Goal: Information Seeking & Learning: Find specific fact

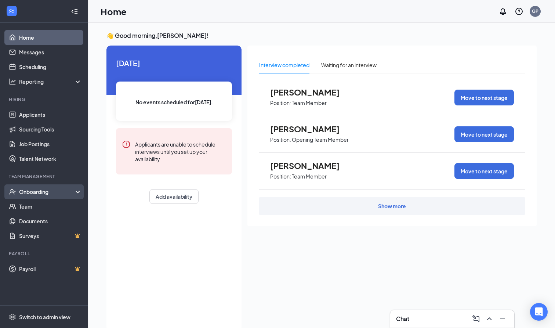
click at [55, 187] on div "Onboarding" at bounding box center [44, 191] width 88 height 15
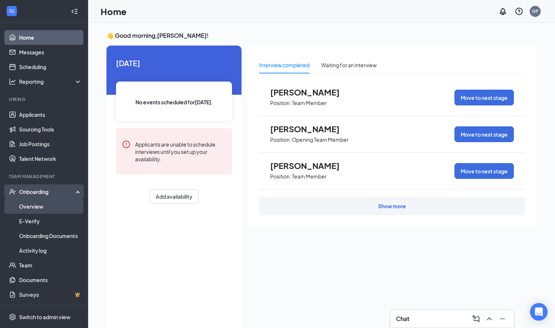
click at [43, 205] on link "Overview" at bounding box center [50, 206] width 63 height 15
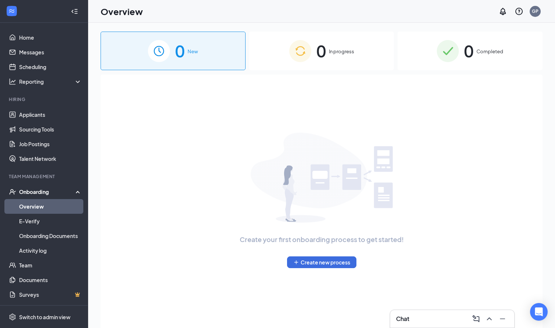
click at [323, 52] on span "0" at bounding box center [321, 50] width 10 height 25
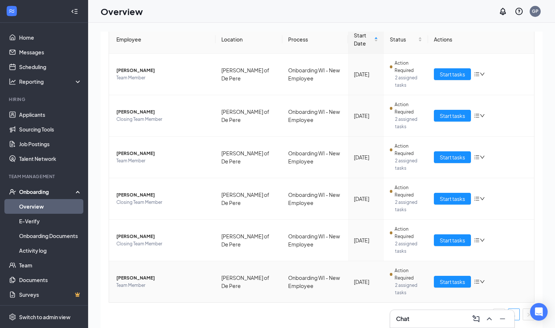
scroll to position [78, 0]
click at [136, 276] on span "[PERSON_NAME]" at bounding box center [162, 277] width 93 height 7
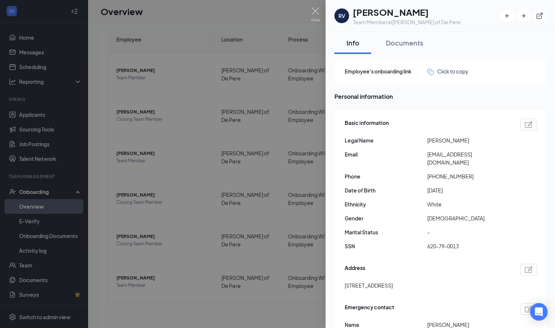
click at [287, 111] on div at bounding box center [277, 164] width 555 height 328
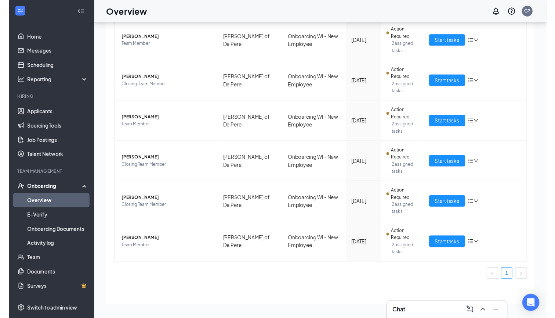
scroll to position [78, 0]
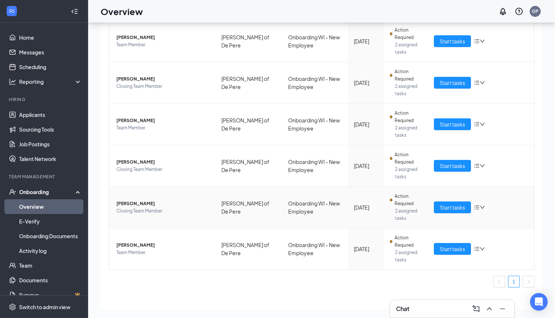
click at [137, 207] on span "Closing Team Member" at bounding box center [162, 210] width 93 height 7
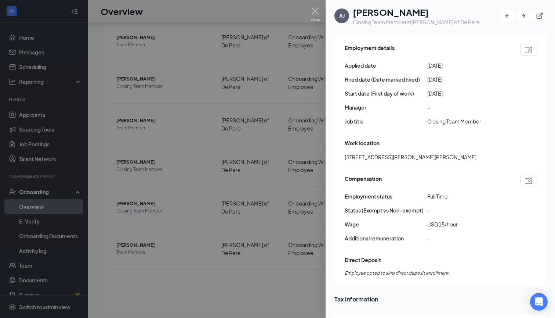
scroll to position [392, 0]
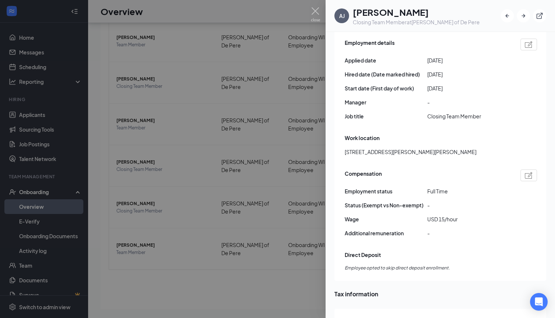
click at [237, 265] on div at bounding box center [277, 159] width 555 height 318
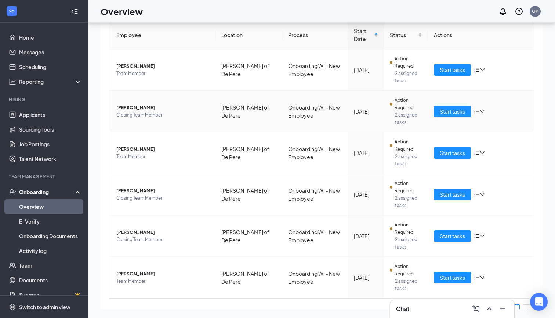
scroll to position [48, 0]
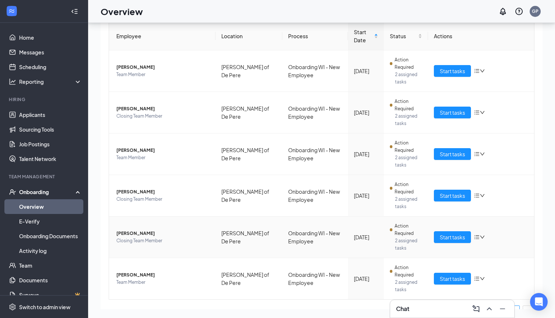
click at [148, 239] on span "Closing Team Member" at bounding box center [162, 240] width 93 height 7
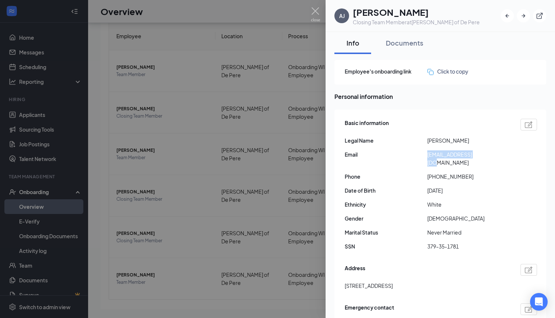
drag, startPoint x: 426, startPoint y: 154, endPoint x: 489, endPoint y: 161, distance: 63.6
click at [490, 161] on div "Basic information Legal Name [PERSON_NAME] Email [EMAIL_ADDRESS][DOMAIN_NAME] P…" at bounding box center [441, 186] width 192 height 139
click at [489, 161] on div "Basic information Legal Name [PERSON_NAME] Email [EMAIL_ADDRESS][DOMAIN_NAME] P…" at bounding box center [441, 186] width 192 height 139
drag, startPoint x: 485, startPoint y: 151, endPoint x: 426, endPoint y: 156, distance: 59.0
click at [426, 156] on div "Email [EMAIL_ADDRESS][DOMAIN_NAME]" at bounding box center [441, 158] width 192 height 16
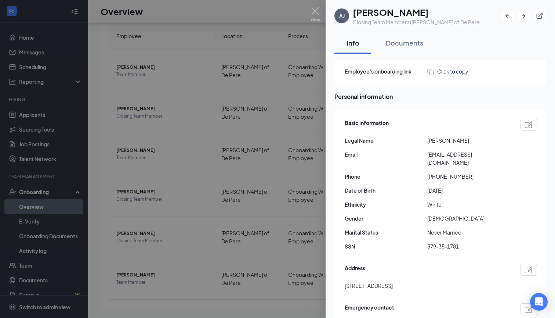
click at [503, 156] on span "[EMAIL_ADDRESS][DOMAIN_NAME]" at bounding box center [468, 158] width 83 height 16
drag, startPoint x: 481, startPoint y: 152, endPoint x: 425, endPoint y: 156, distance: 56.3
click at [425, 156] on div "Email [EMAIL_ADDRESS][DOMAIN_NAME]" at bounding box center [441, 158] width 192 height 16
copy div "[EMAIL_ADDRESS][DOMAIN_NAME]"
drag, startPoint x: 469, startPoint y: 166, endPoint x: 434, endPoint y: 169, distance: 35.4
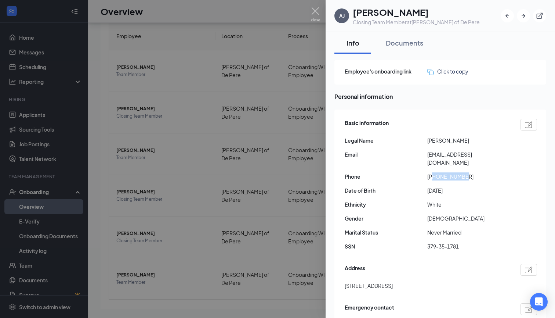
click at [434, 172] on span "[PHONE_NUMBER]" at bounding box center [468, 176] width 83 height 8
copy span "9204105472"
click at [247, 79] on div at bounding box center [277, 159] width 555 height 318
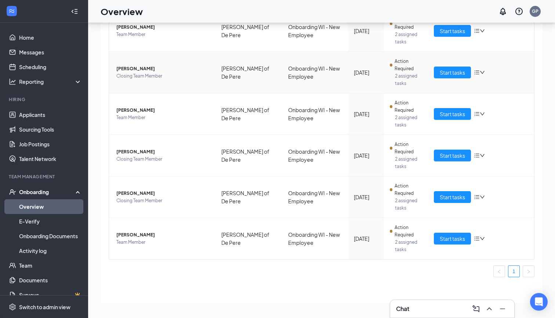
scroll to position [88, 0]
click at [131, 235] on span "[PERSON_NAME]" at bounding box center [162, 234] width 93 height 7
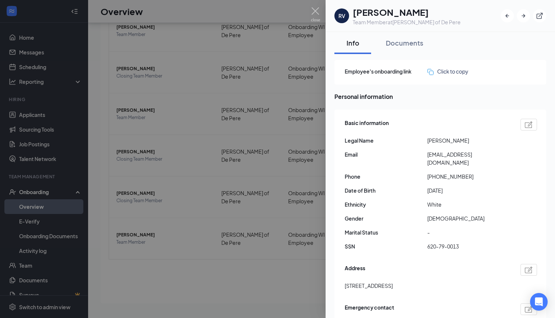
click at [312, 169] on div at bounding box center [277, 159] width 555 height 318
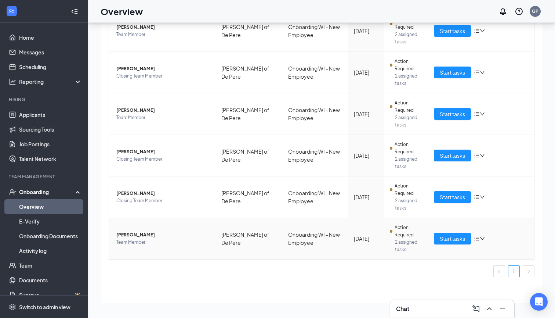
click at [133, 236] on span "[PERSON_NAME]" at bounding box center [162, 234] width 93 height 7
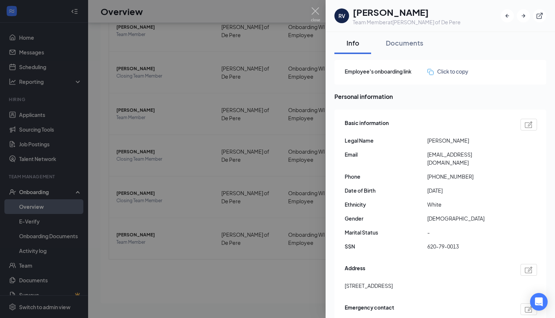
drag, startPoint x: 444, startPoint y: 141, endPoint x: 477, endPoint y: 141, distance: 33.0
click at [477, 141] on span "[PERSON_NAME]" at bounding box center [468, 140] width 83 height 8
copy span "[PERSON_NAME]"
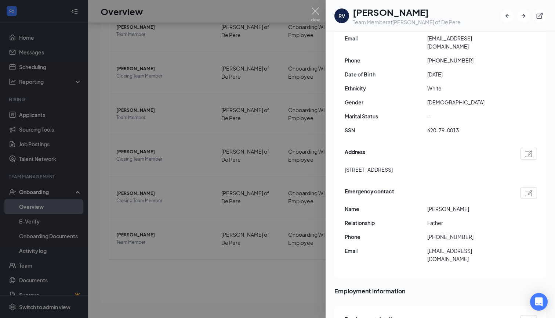
scroll to position [112, 0]
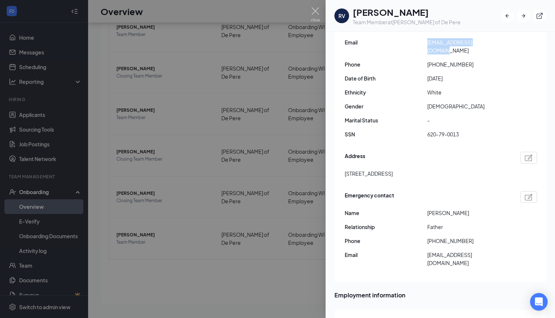
drag, startPoint x: 426, startPoint y: 41, endPoint x: 500, endPoint y: 47, distance: 74.1
click at [500, 47] on div "Basic information Legal Name [PERSON_NAME] Email [EMAIL_ADDRESS][DOMAIN_NAME] P…" at bounding box center [441, 74] width 192 height 139
copy div "[EMAIL_ADDRESS][DOMAIN_NAME]"
drag, startPoint x: 465, startPoint y: 126, endPoint x: 427, endPoint y: 127, distance: 37.5
click at [427, 130] on span "620-79-0013" at bounding box center [468, 134] width 83 height 8
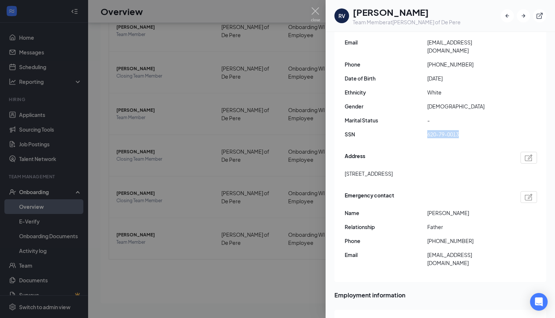
copy span "620-79-0013"
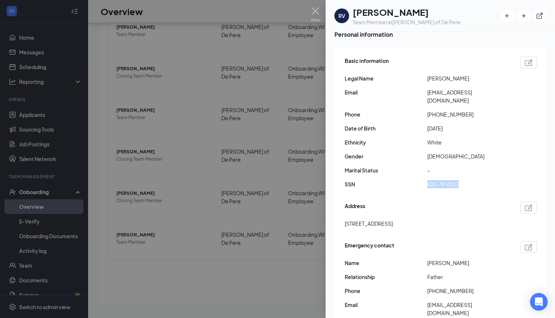
scroll to position [61, 0]
drag, startPoint x: 426, startPoint y: 78, endPoint x: 433, endPoint y: 82, distance: 8.1
click at [433, 82] on div "Legal Name [PERSON_NAME]" at bounding box center [441, 79] width 192 height 8
click at [485, 78] on span "[PERSON_NAME]" at bounding box center [468, 79] width 83 height 8
drag, startPoint x: 439, startPoint y: 80, endPoint x: 426, endPoint y: 80, distance: 13.2
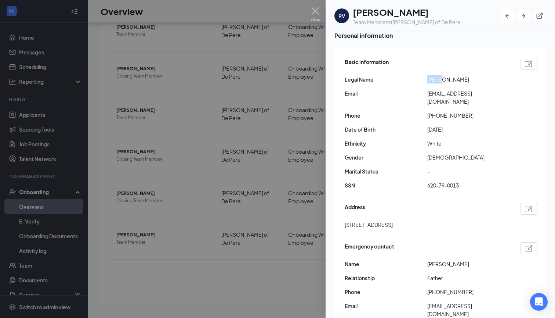
click at [426, 80] on div "Legal Name [PERSON_NAME]" at bounding box center [441, 79] width 192 height 8
copy div "[PERSON_NAME]"
click at [482, 74] on div "Basic information Legal Name [PERSON_NAME] Email [EMAIL_ADDRESS][DOMAIN_NAME] P…" at bounding box center [441, 125] width 192 height 139
drag, startPoint x: 468, startPoint y: 82, endPoint x: 445, endPoint y: 82, distance: 22.8
click at [445, 82] on span "[PERSON_NAME]" at bounding box center [468, 79] width 83 height 8
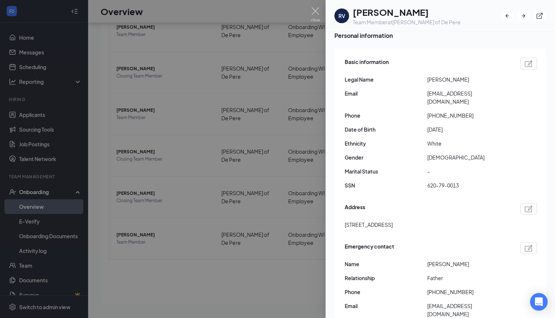
copy span "[PERSON_NAME]"
drag, startPoint x: 489, startPoint y: 96, endPoint x: 428, endPoint y: 97, distance: 61.0
click at [428, 97] on span "[EMAIL_ADDRESS][DOMAIN_NAME]" at bounding box center [468, 97] width 83 height 16
click at [463, 1] on div "RV [PERSON_NAME] Team Member at [PERSON_NAME] of De Pere" at bounding box center [440, 16] width 229 height 32
drag, startPoint x: 496, startPoint y: 91, endPoint x: 426, endPoint y: 92, distance: 70.1
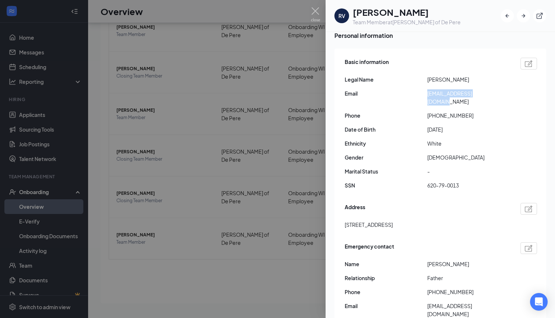
click at [426, 92] on div "Email [EMAIL_ADDRESS][DOMAIN_NAME]" at bounding box center [441, 97] width 192 height 16
copy div "[EMAIL_ADDRESS][DOMAIN_NAME]"
click at [423, 1] on div "RV [PERSON_NAME] Team Member at [PERSON_NAME] of De Pere" at bounding box center [440, 16] width 229 height 32
click at [289, 21] on div at bounding box center [277, 159] width 555 height 318
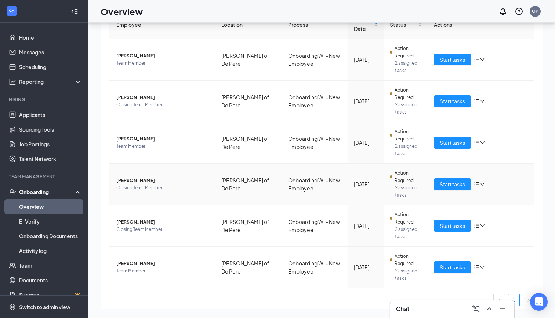
scroll to position [65, 0]
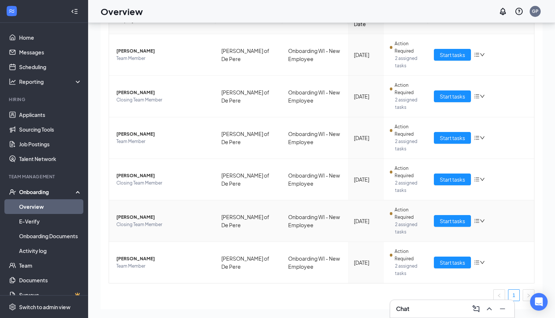
click at [142, 214] on span "[PERSON_NAME]" at bounding box center [162, 216] width 93 height 7
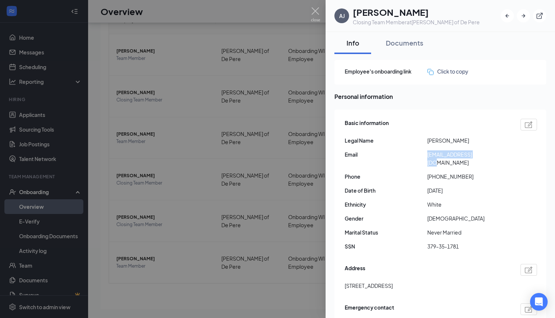
drag, startPoint x: 482, startPoint y: 154, endPoint x: 427, endPoint y: 154, distance: 54.7
click at [427, 154] on div "Email [EMAIL_ADDRESS][DOMAIN_NAME]" at bounding box center [441, 158] width 192 height 16
copy div "[EMAIL_ADDRESS][DOMAIN_NAME]"
